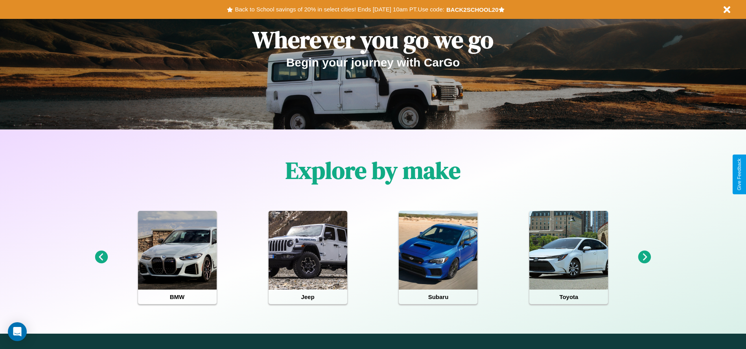
scroll to position [163, 0]
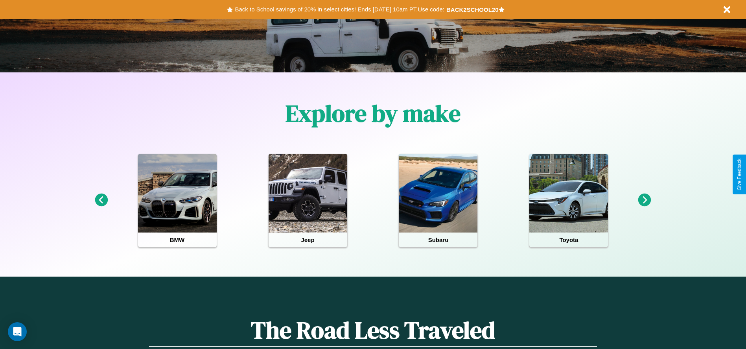
click at [645, 200] on icon at bounding box center [644, 200] width 13 height 13
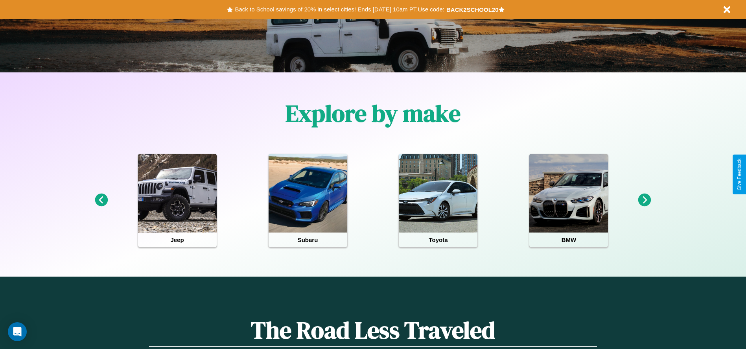
click at [101, 200] on icon at bounding box center [101, 200] width 13 height 13
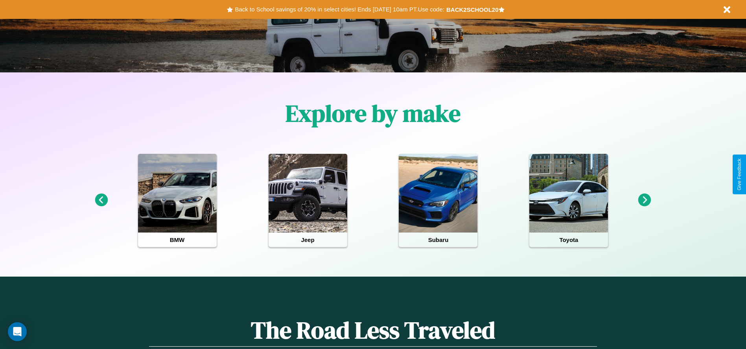
click at [645, 200] on icon at bounding box center [644, 200] width 13 height 13
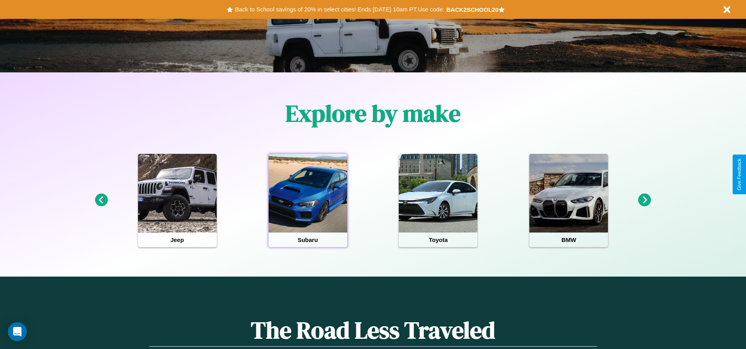
click at [308, 200] on div at bounding box center [308, 193] width 79 height 79
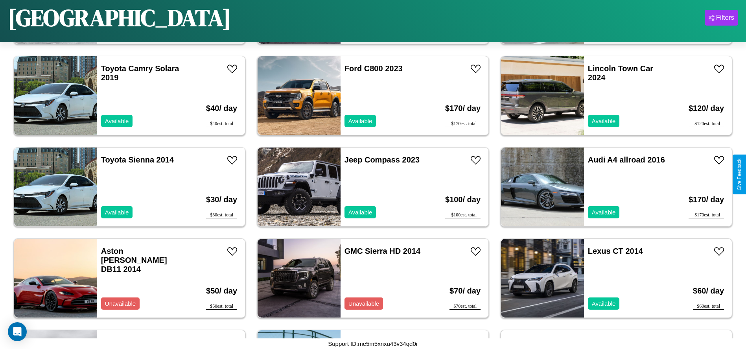
scroll to position [1179, 0]
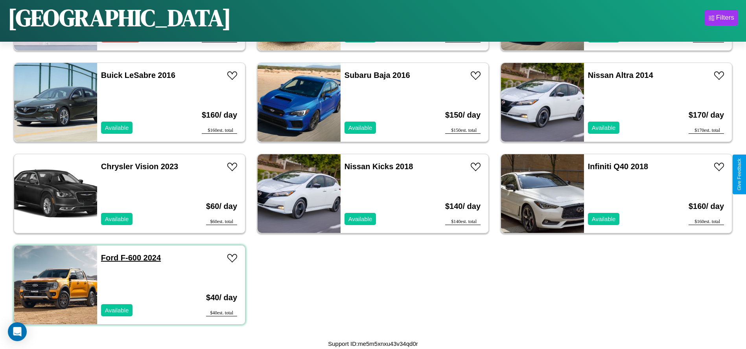
click at [109, 258] on link "Ford F-600 2024" at bounding box center [131, 257] width 60 height 9
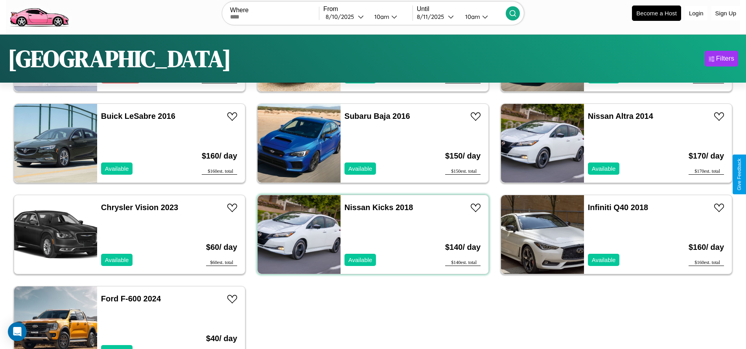
scroll to position [0, 0]
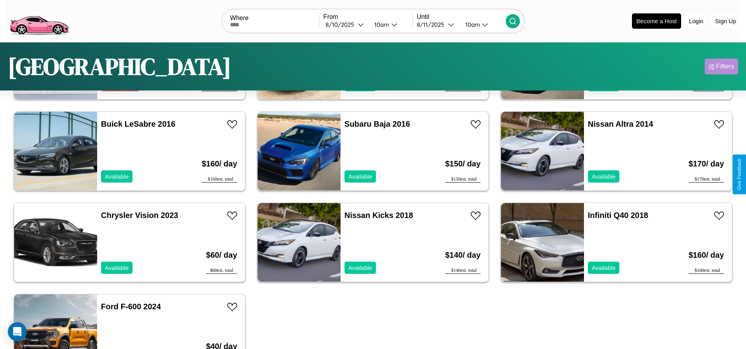
click at [721, 66] on div "Filters" at bounding box center [725, 67] width 18 height 8
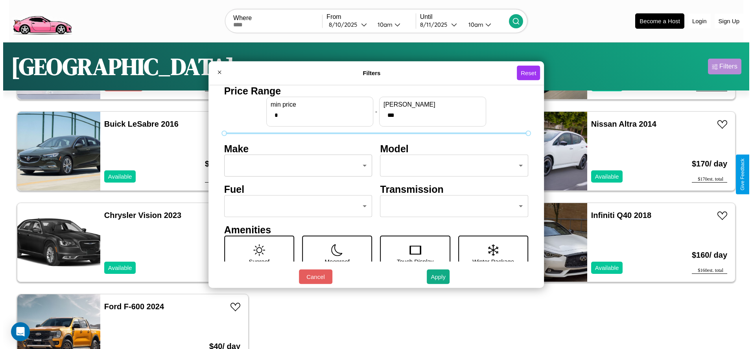
scroll to position [33, 0]
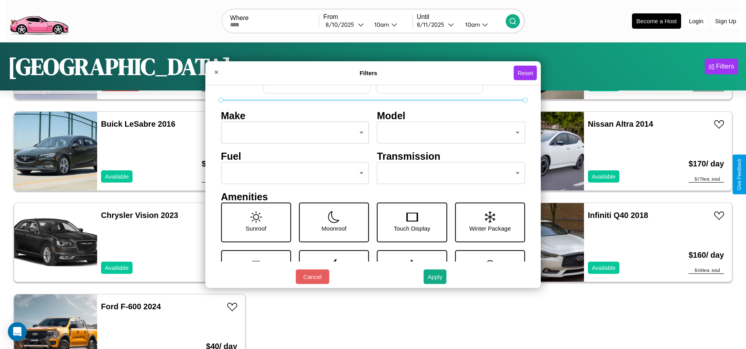
click at [447, 173] on body "CarGo Where From 8 / 10 / 2025 10am Until 8 / 11 / 2025 10am Become a Host Logi…" at bounding box center [373, 199] width 746 height 398
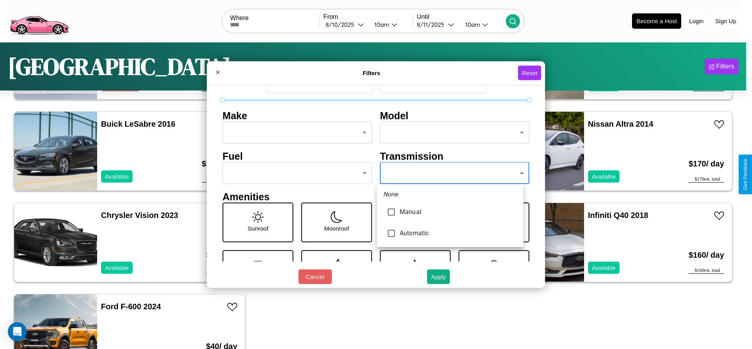
type input "*********"
click at [450, 173] on div at bounding box center [376, 174] width 752 height 349
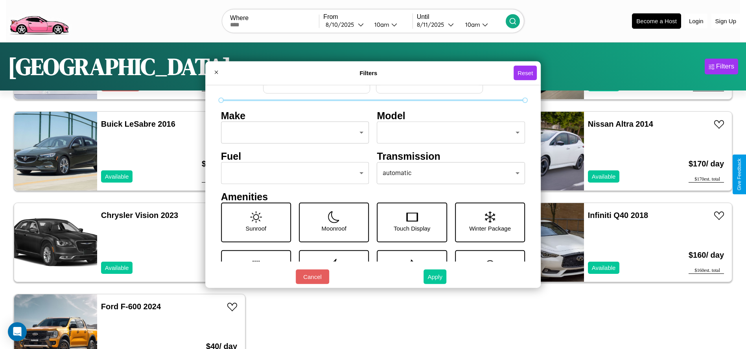
click at [435, 277] on button "Apply" at bounding box center [435, 276] width 23 height 15
